Goal: Task Accomplishment & Management: Manage account settings

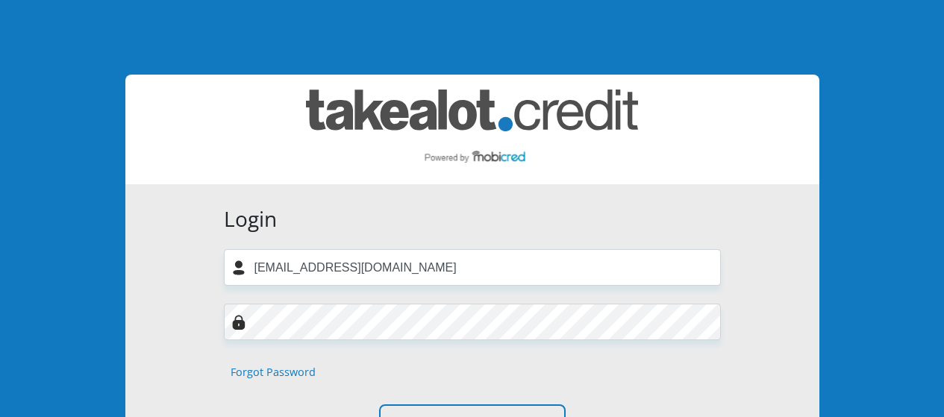
scroll to position [101, 0]
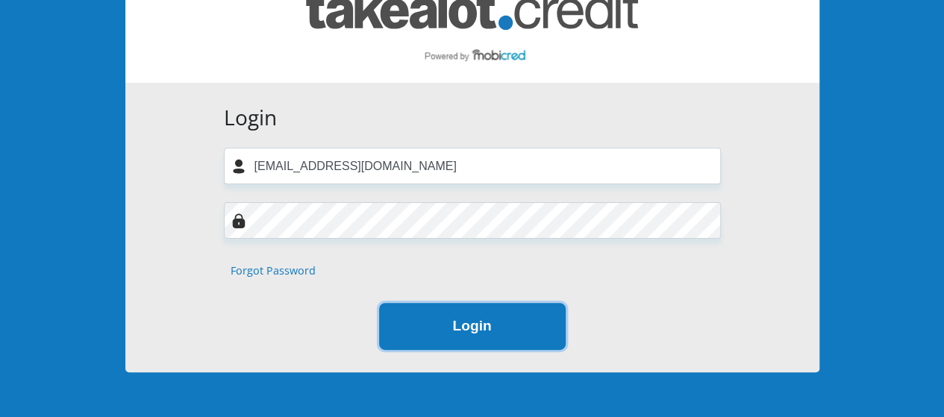
click at [500, 325] on button "Login" at bounding box center [472, 326] width 187 height 47
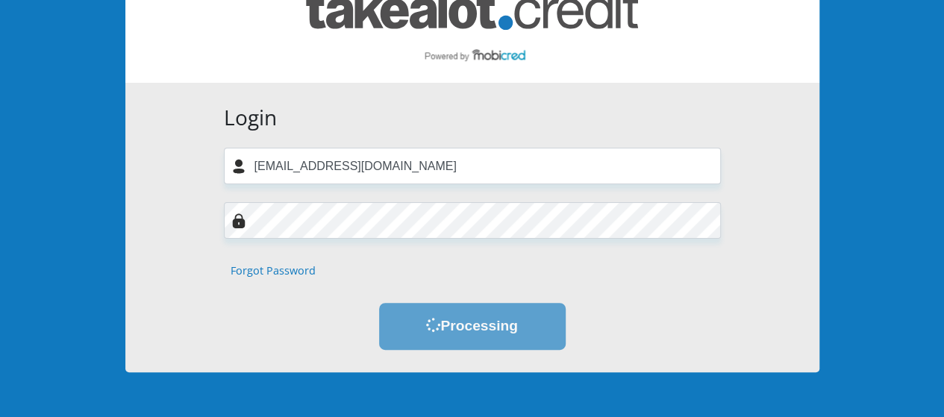
scroll to position [0, 0]
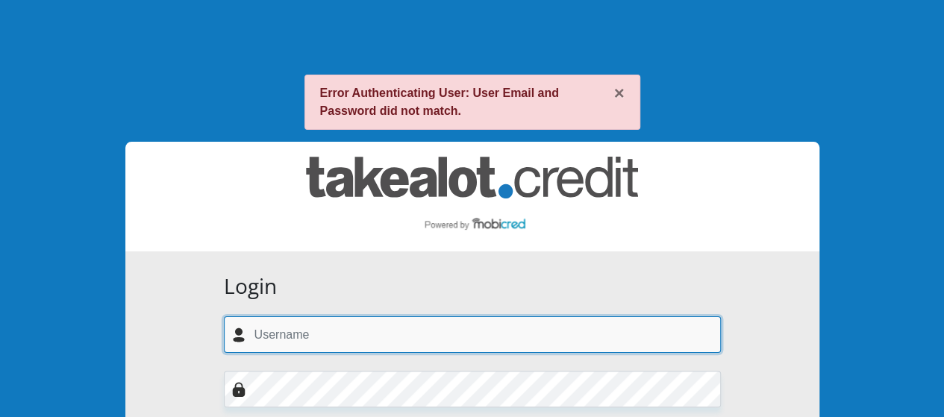
click at [540, 334] on input "text" at bounding box center [472, 334] width 497 height 37
type input "[EMAIL_ADDRESS][DOMAIN_NAME]"
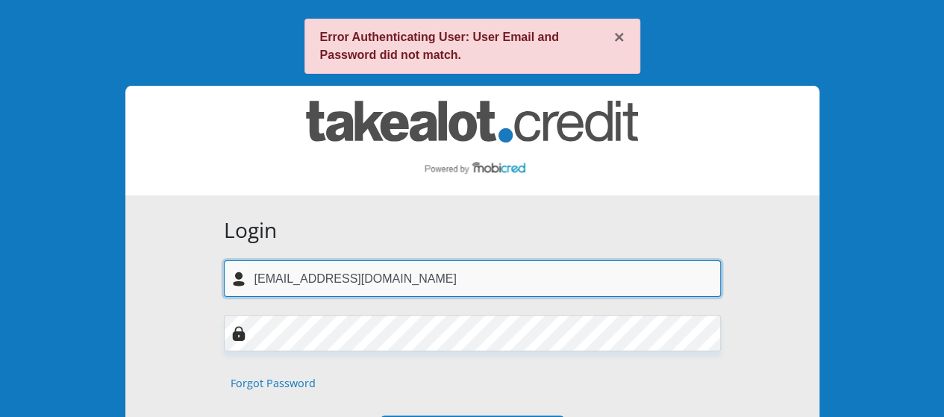
scroll to position [78, 0]
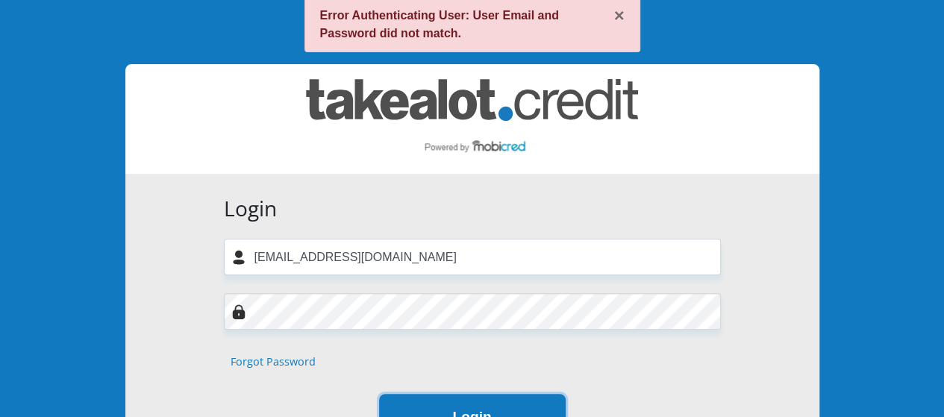
click at [476, 403] on button "Login" at bounding box center [472, 417] width 187 height 47
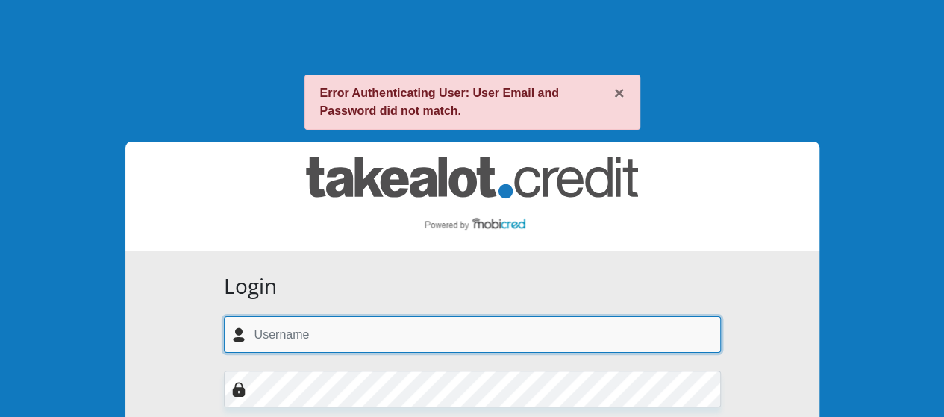
click at [501, 339] on input "text" at bounding box center [472, 334] width 497 height 37
type input "reamerahe@gmail.com"
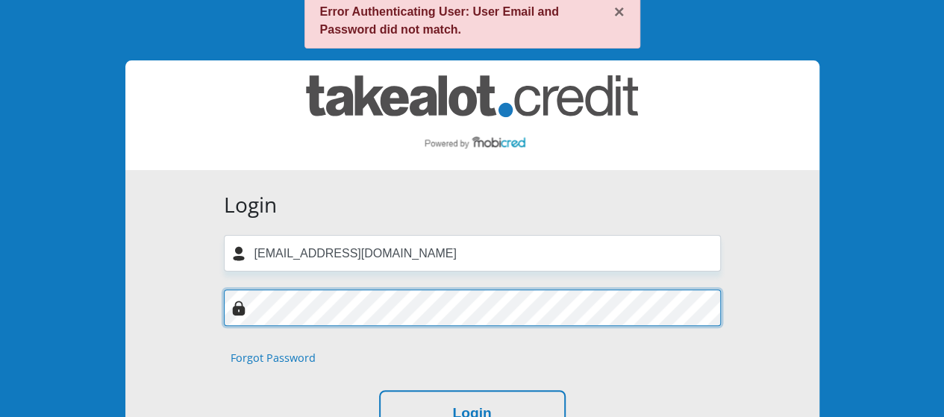
scroll to position [84, 0]
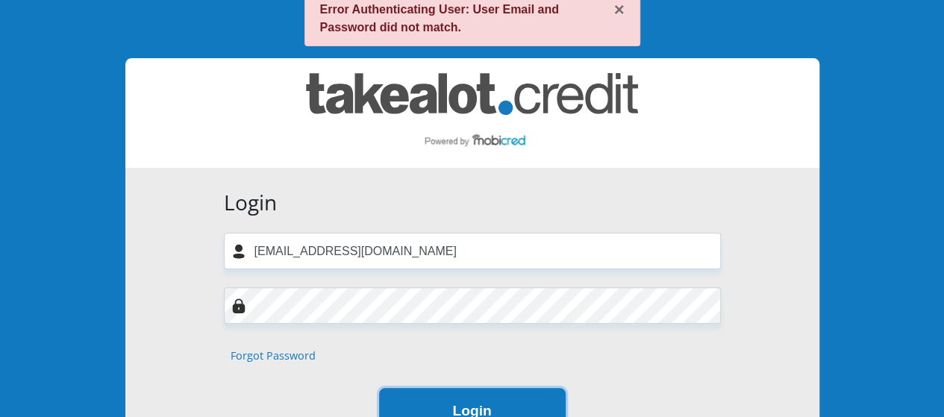
click at [484, 407] on button "Login" at bounding box center [472, 411] width 187 height 47
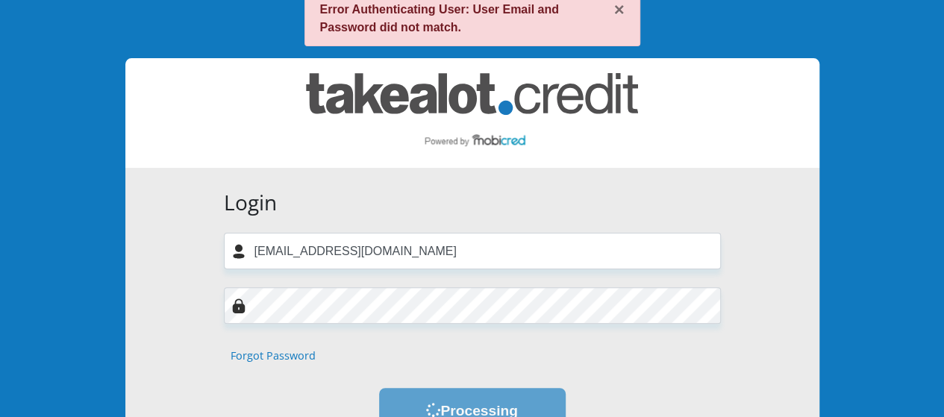
scroll to position [0, 0]
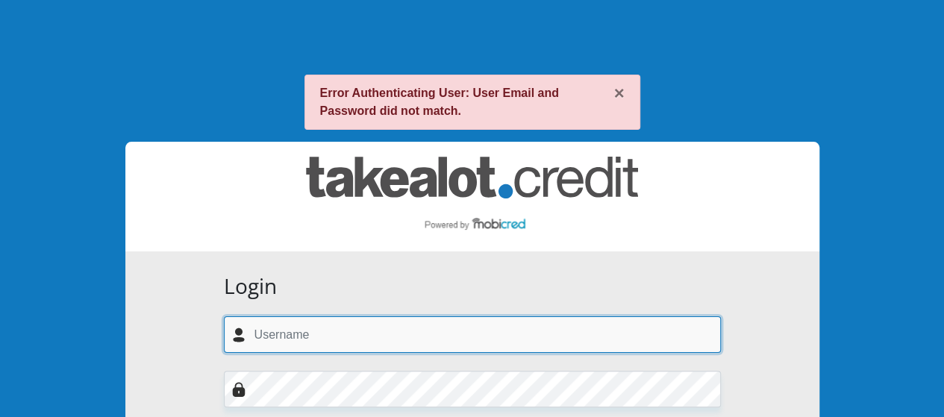
click at [626, 334] on input "text" at bounding box center [472, 334] width 497 height 37
type input "reamerahe@gmail.com"
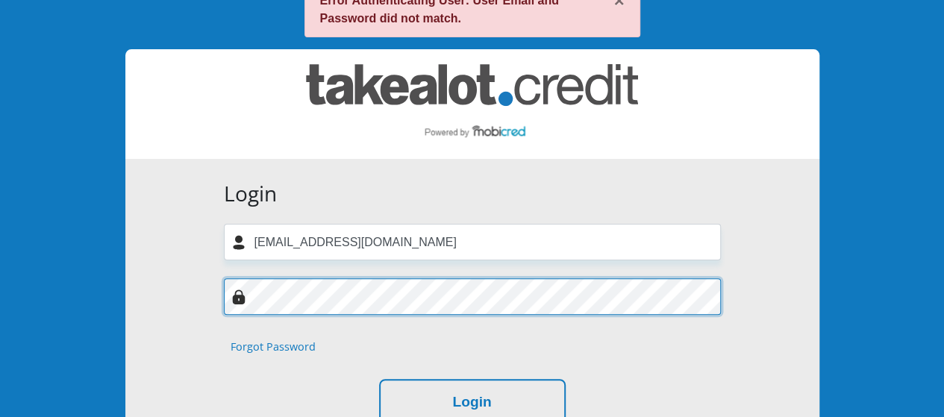
scroll to position [122, 0]
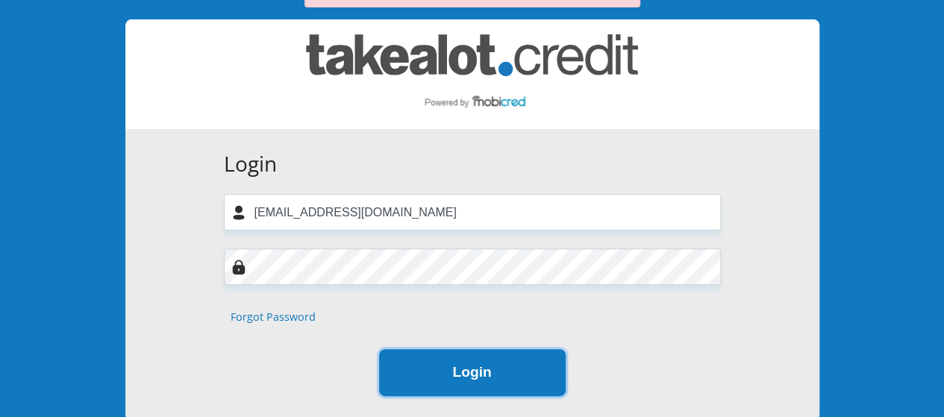
click at [489, 379] on button "Login" at bounding box center [472, 372] width 187 height 47
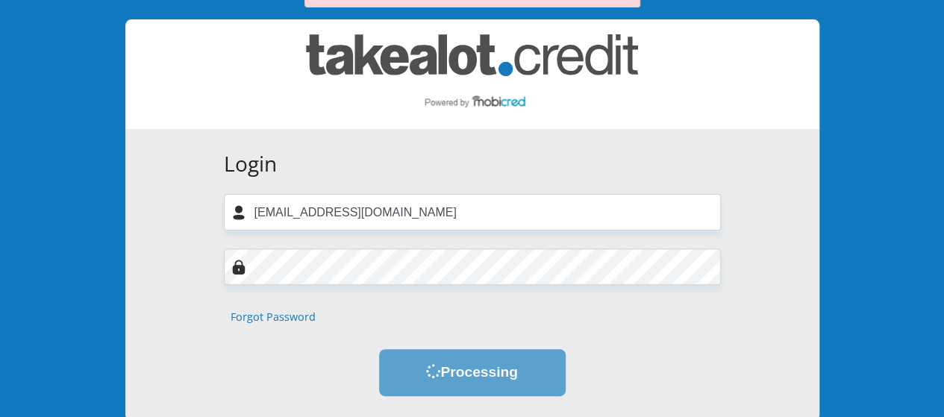
scroll to position [0, 0]
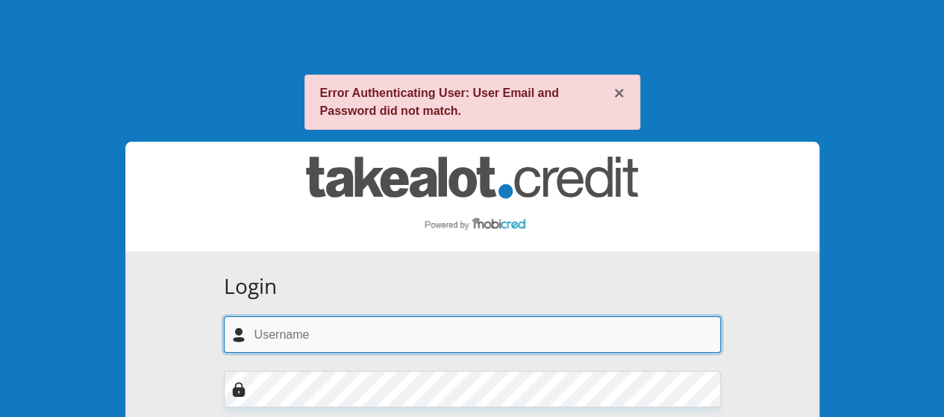
click at [533, 334] on input "text" at bounding box center [472, 334] width 497 height 37
type input "merahekr@gmail.com"
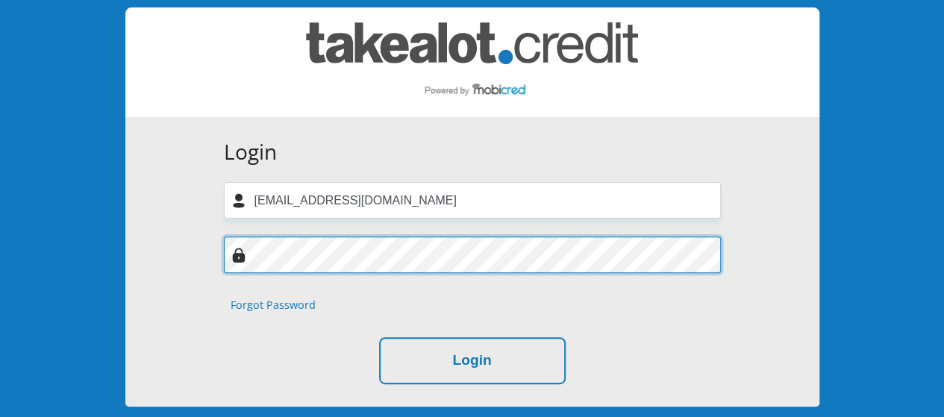
scroll to position [139, 0]
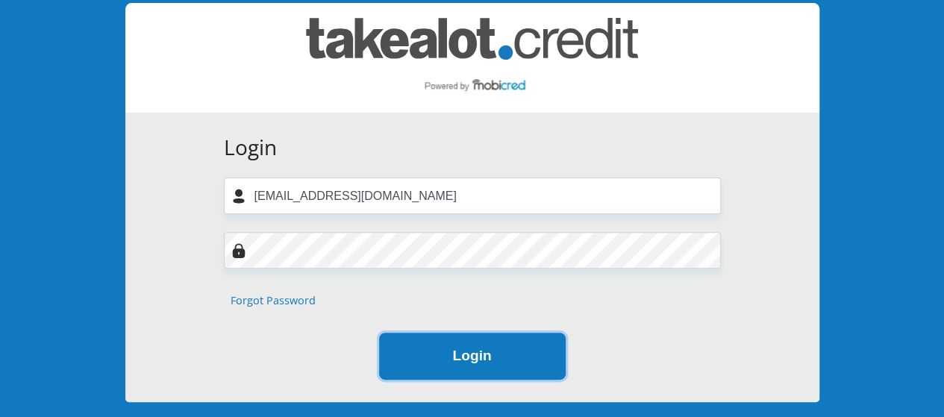
click at [525, 359] on button "Login" at bounding box center [472, 356] width 187 height 47
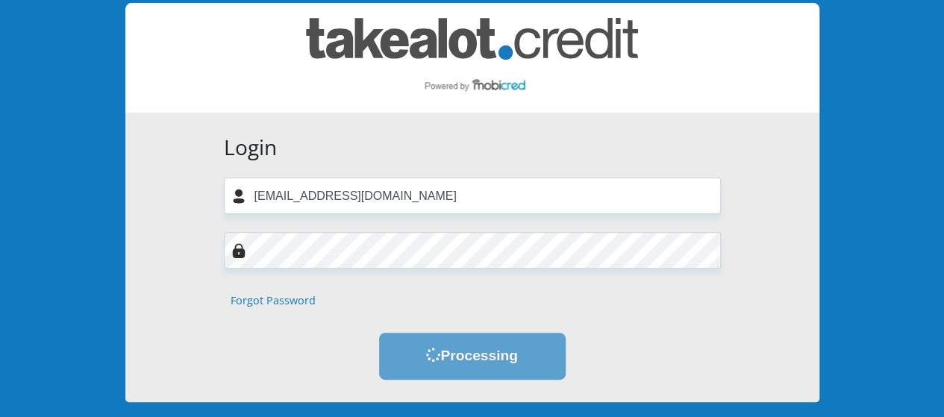
scroll to position [0, 0]
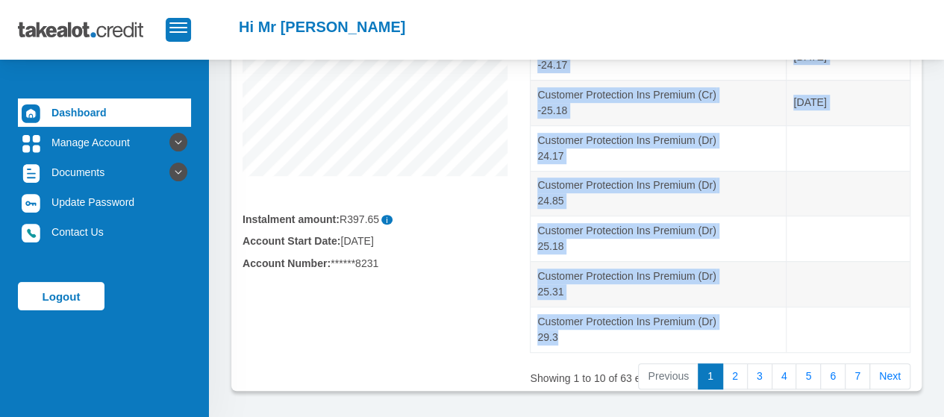
scroll to position [419, 0]
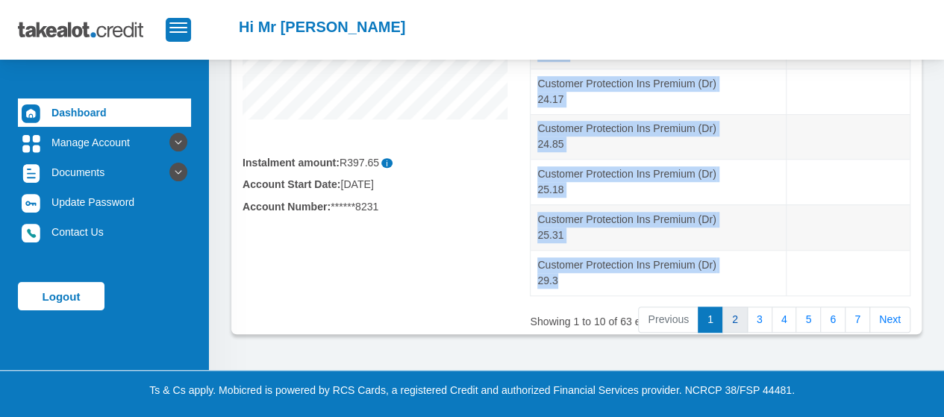
click at [744, 316] on link "2" at bounding box center [734, 320] width 25 height 27
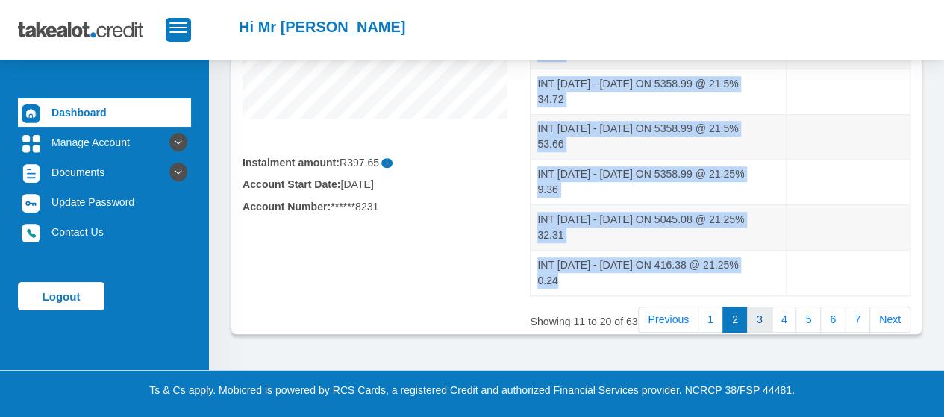
click at [767, 311] on link "3" at bounding box center [759, 320] width 25 height 27
click at [790, 319] on link "4" at bounding box center [784, 320] width 25 height 27
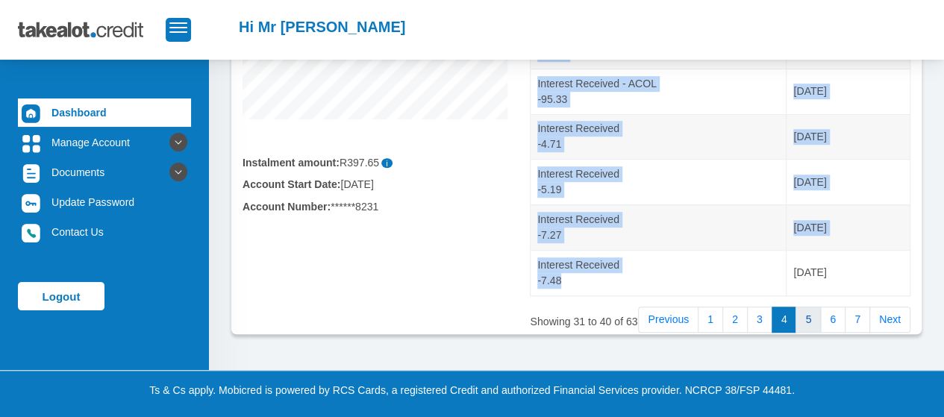
click at [813, 319] on link "5" at bounding box center [807, 320] width 25 height 27
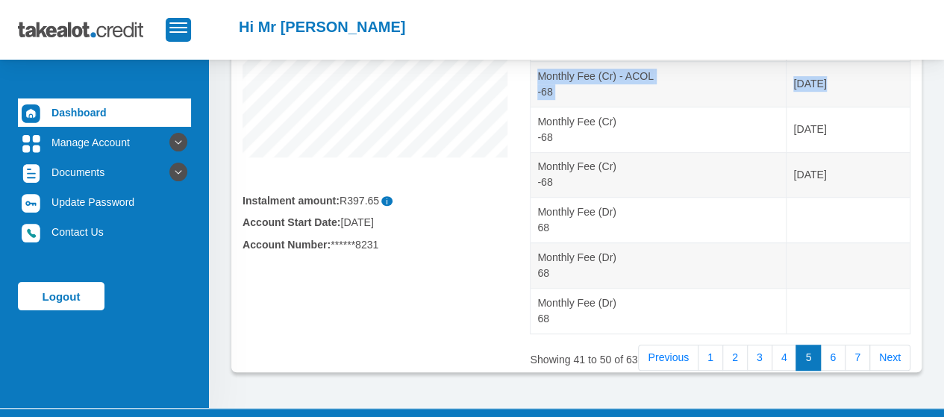
scroll to position [387, 0]
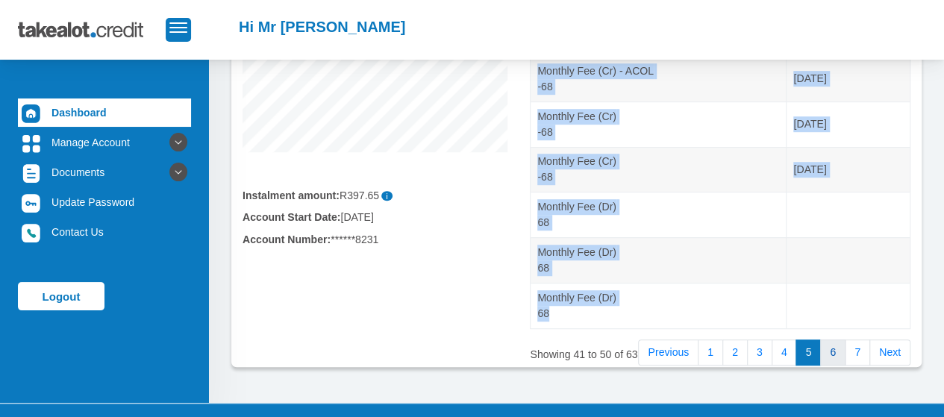
click at [838, 352] on link "6" at bounding box center [832, 353] width 25 height 27
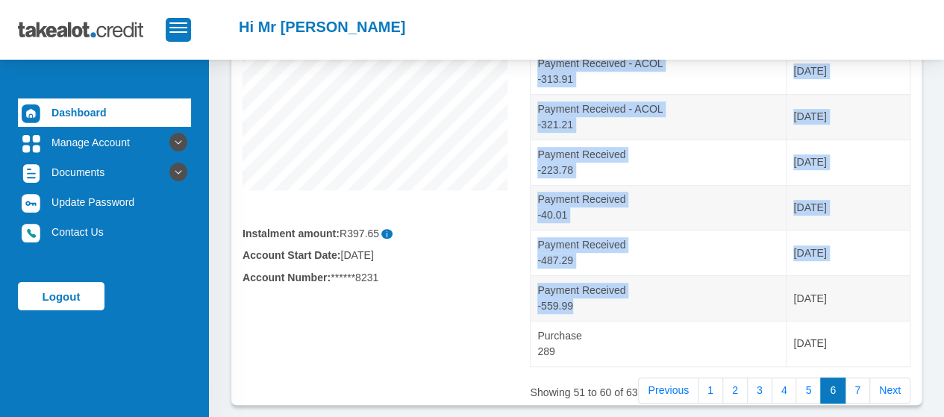
scroll to position [419, 0]
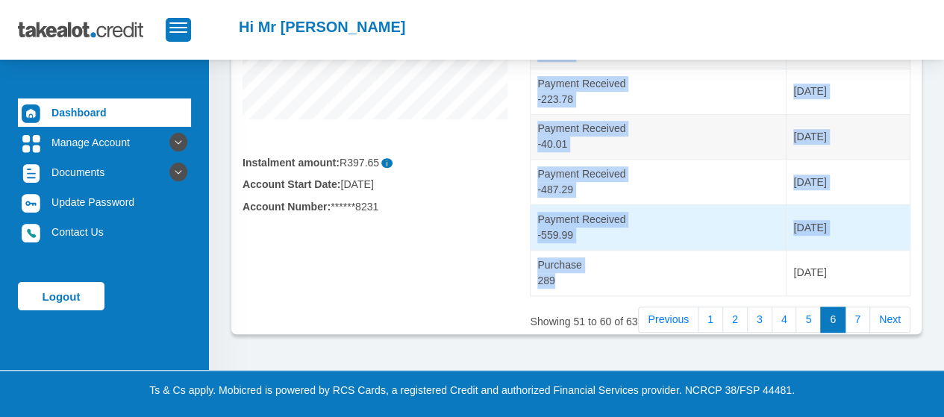
click at [669, 240] on td "Payment Received -559.99" at bounding box center [659, 227] width 256 height 46
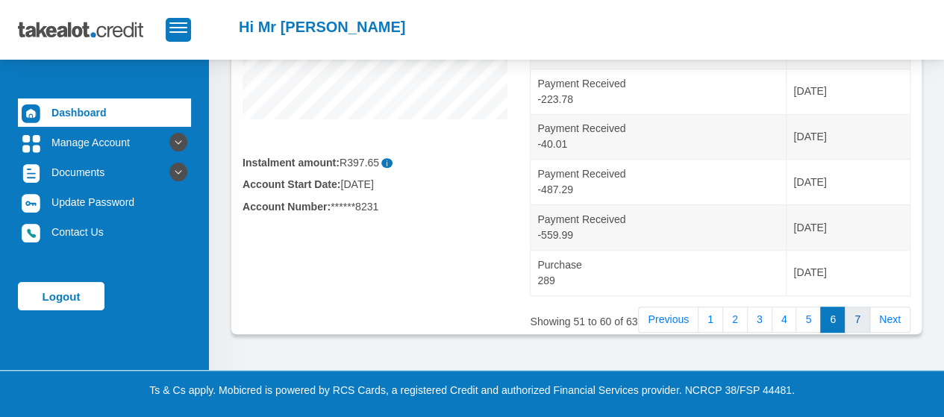
click at [858, 318] on link "7" at bounding box center [857, 320] width 25 height 27
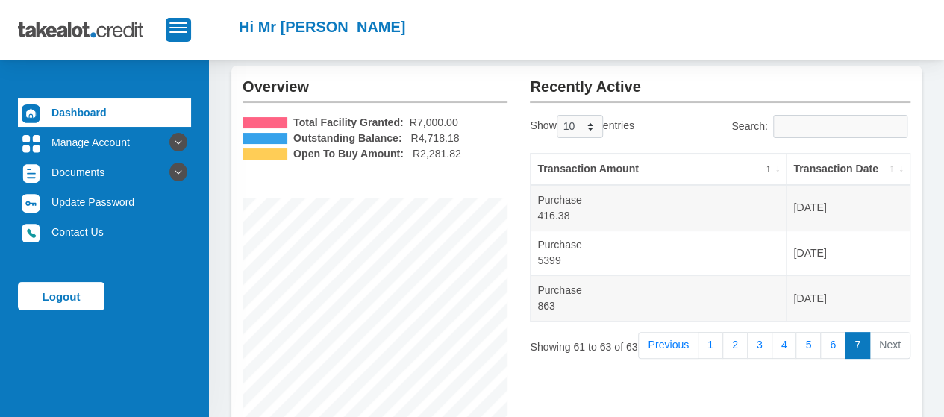
scroll to position [72, 0]
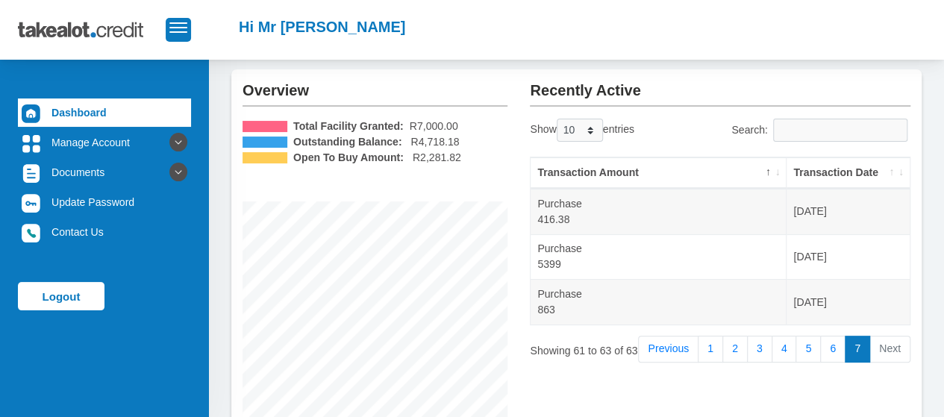
click at [515, 190] on div "Overview Total Facility Granted: R7,000.00 Outstanding Balance: R4,718.18 Open …" at bounding box center [374, 321] width 287 height 504
click at [555, 172] on th "Transaction Amount" at bounding box center [659, 172] width 256 height 31
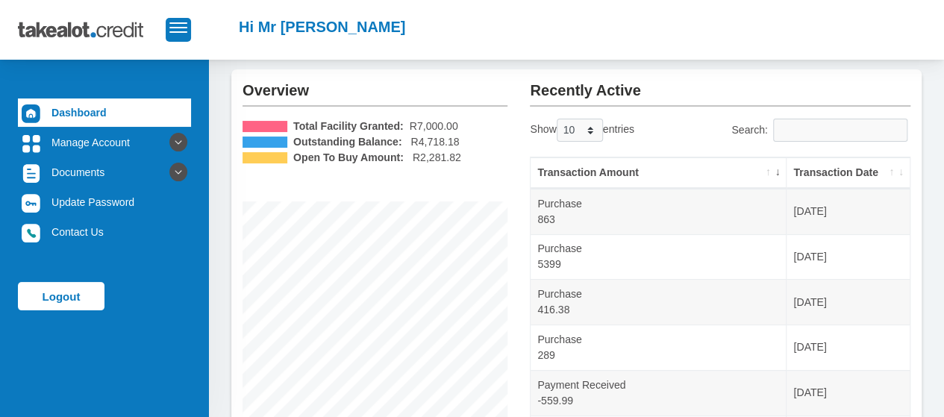
click at [551, 175] on th "Transaction Amount" at bounding box center [659, 172] width 256 height 31
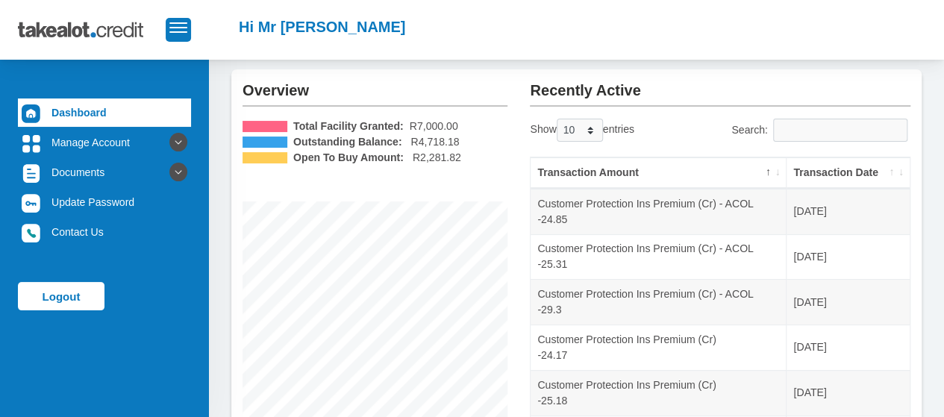
click at [555, 175] on th "Transaction Amount" at bounding box center [659, 172] width 256 height 31
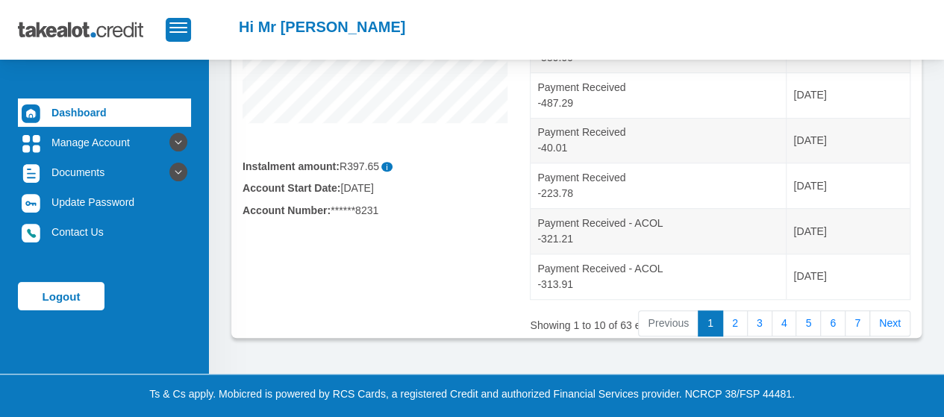
scroll to position [419, 0]
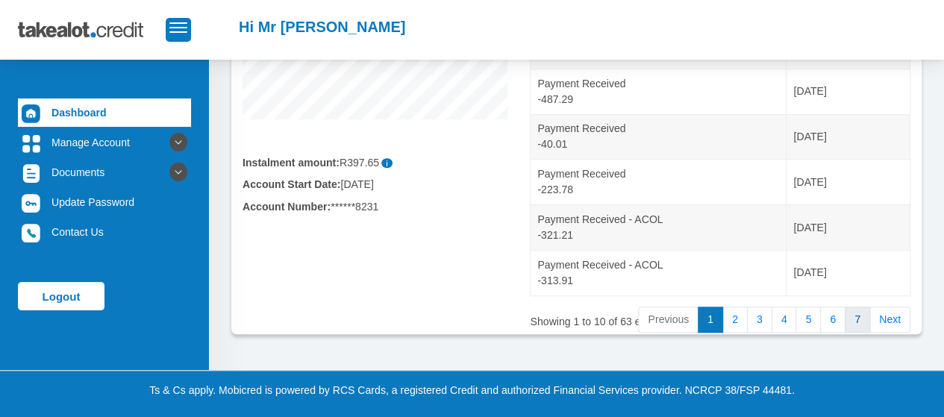
click at [863, 316] on link "7" at bounding box center [857, 320] width 25 height 27
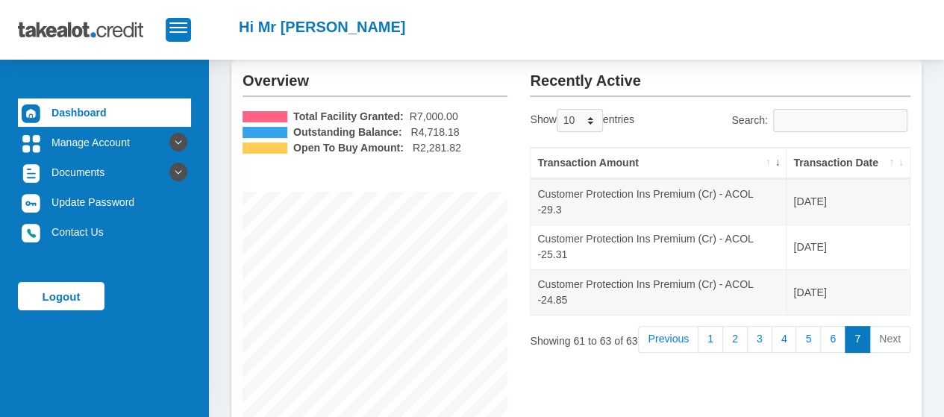
scroll to position [76, 0]
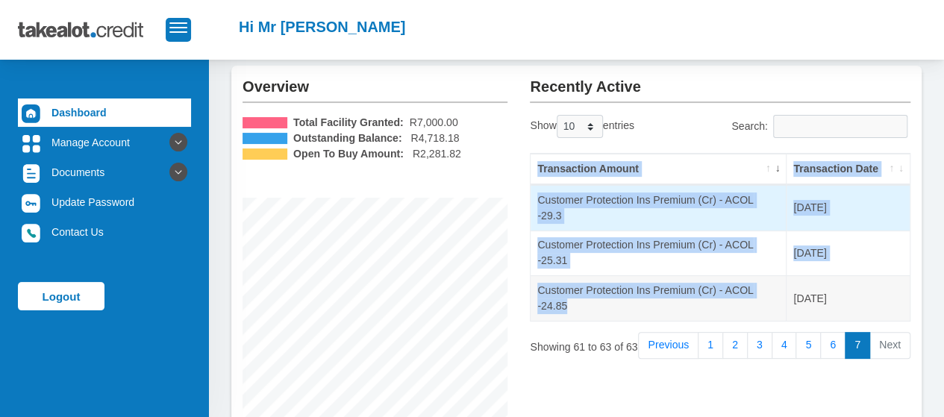
copy table "Transaction Amount Transaction Date Customer Protection Ins Premium (Cr) - ACOL…"
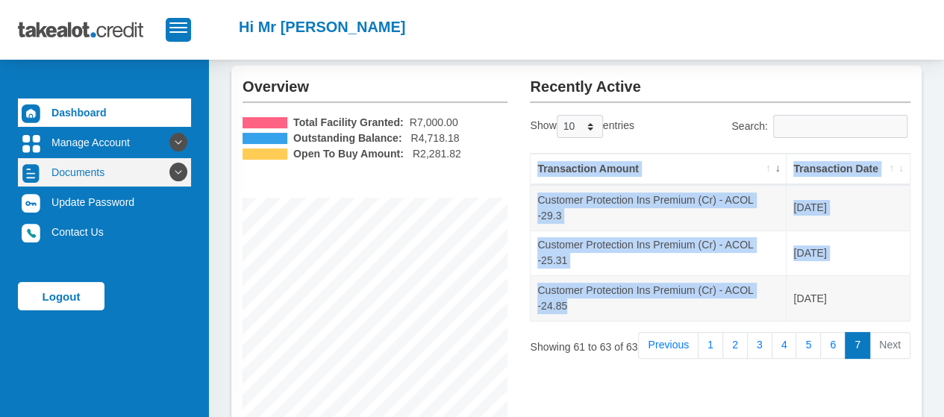
click at [88, 176] on link "Documents" at bounding box center [104, 172] width 173 height 28
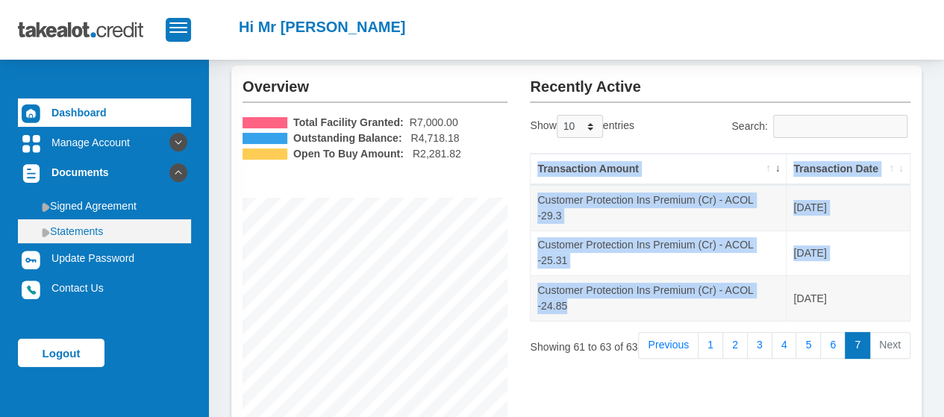
click at [102, 231] on link "Statements" at bounding box center [104, 231] width 173 height 24
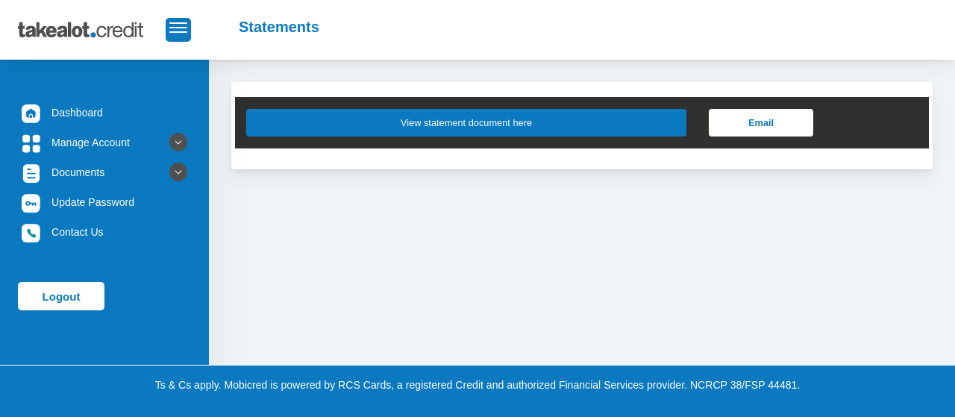
click at [626, 124] on button "View statement document here" at bounding box center [466, 123] width 440 height 28
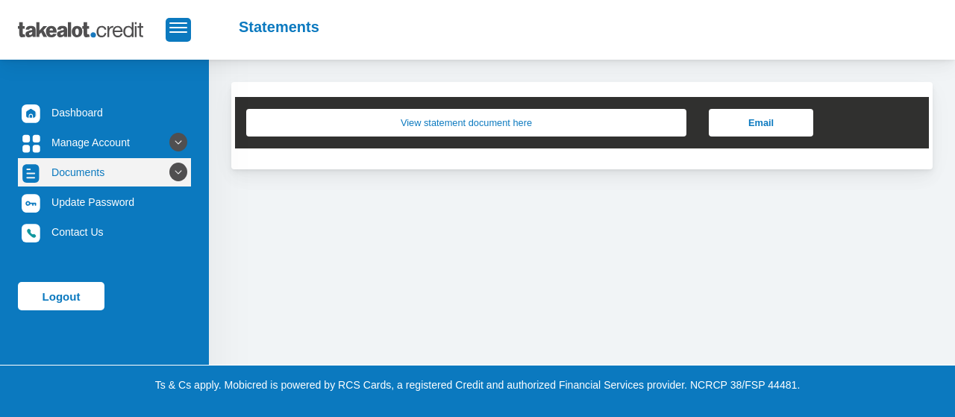
click at [166, 177] on icon at bounding box center [178, 172] width 25 height 25
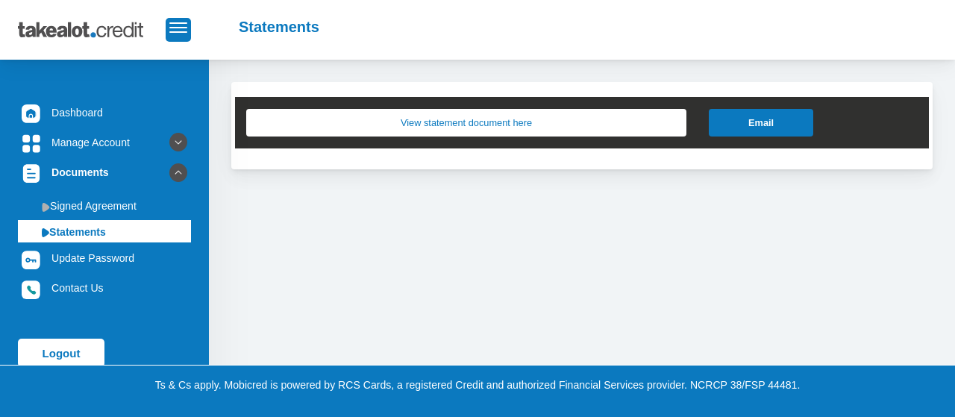
click at [784, 119] on link "Email" at bounding box center [761, 123] width 104 height 28
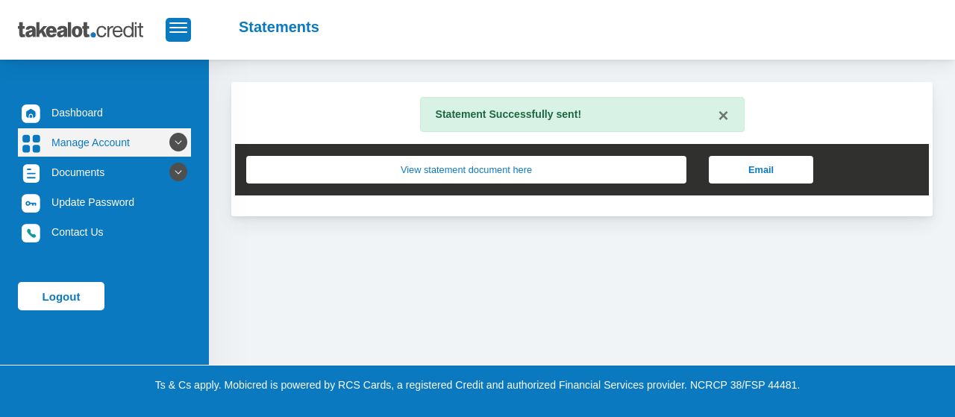
click at [148, 153] on link "Manage Account" at bounding box center [104, 142] width 173 height 28
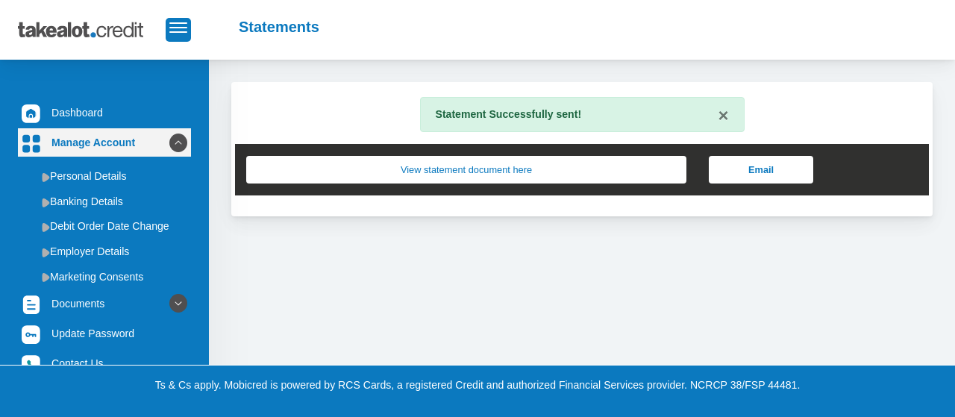
click at [166, 144] on icon at bounding box center [178, 142] width 25 height 25
